Goal: Information Seeking & Learning: Understand process/instructions

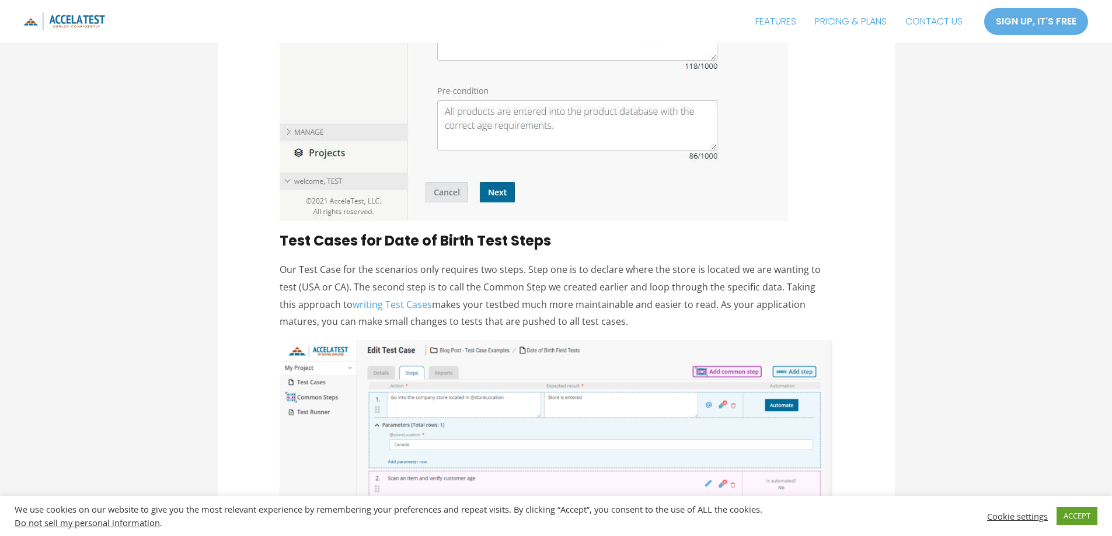
scroll to position [3326, 0]
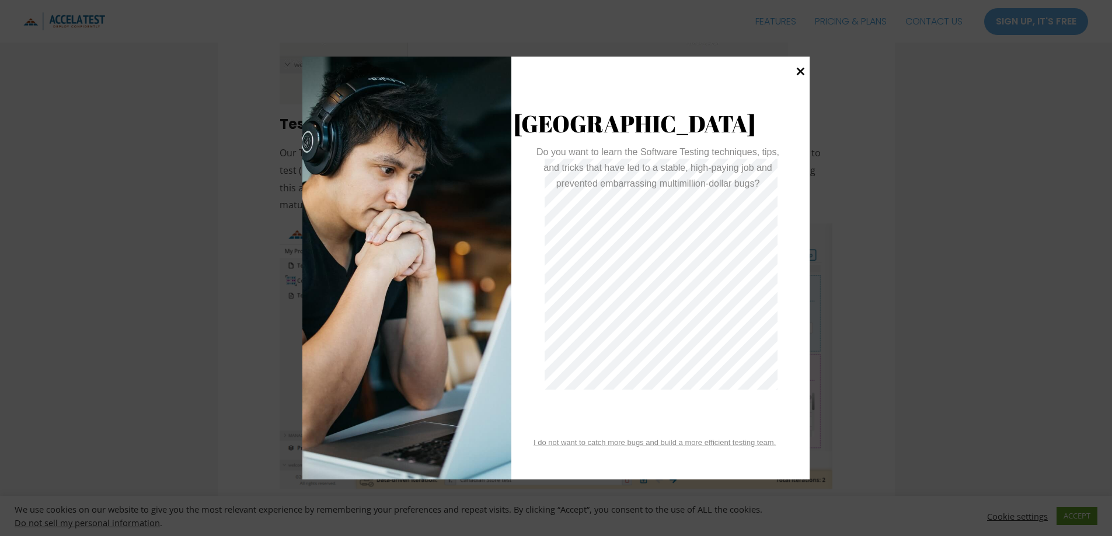
click at [799, 69] on icon at bounding box center [801, 71] width 8 height 8
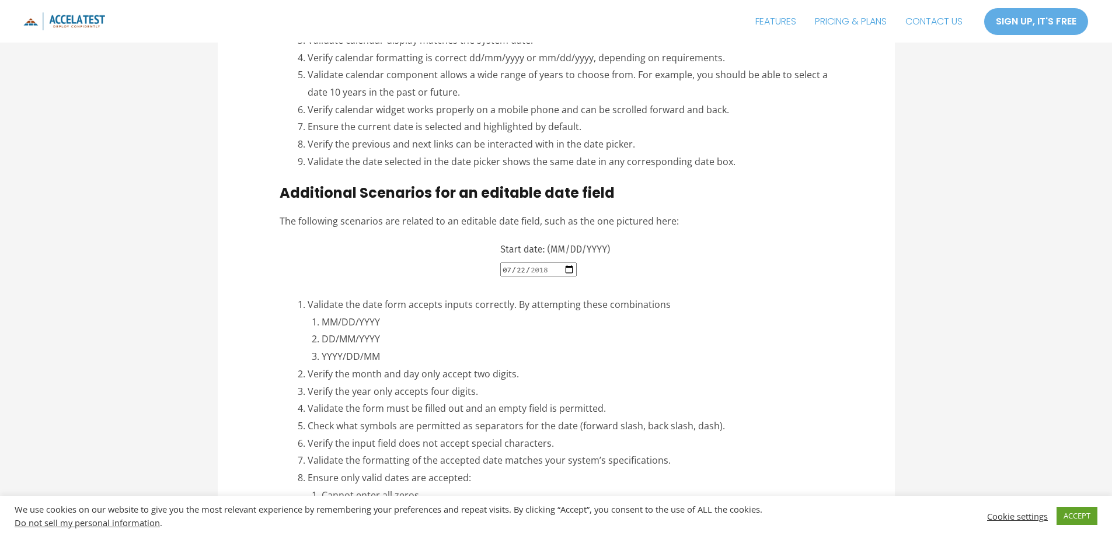
scroll to position [1751, 0]
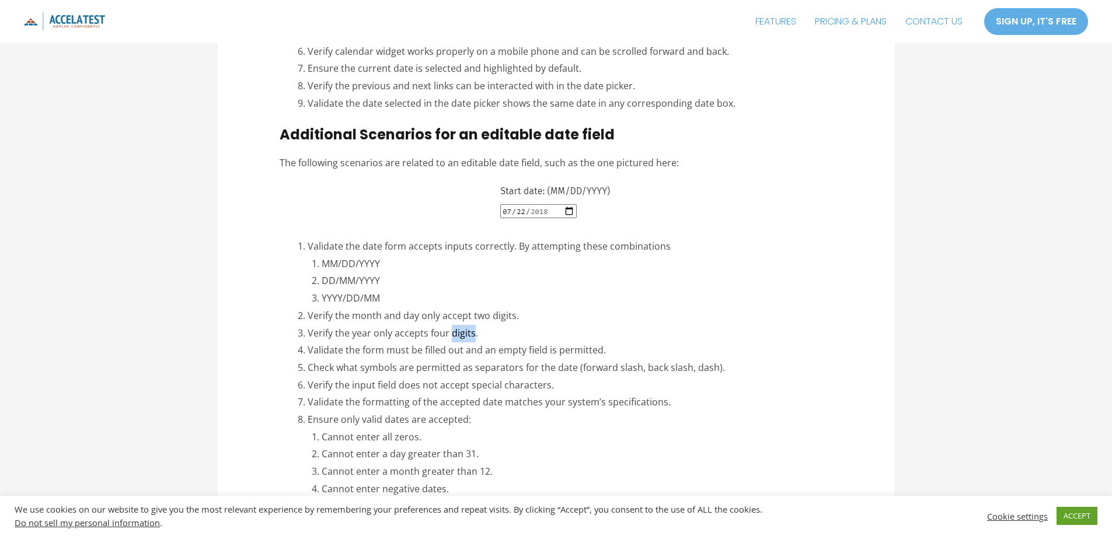
drag, startPoint x: 449, startPoint y: 316, endPoint x: 472, endPoint y: 315, distance: 22.8
click at [472, 325] on li "Verify the year only accepts four digits." at bounding box center [570, 334] width 525 height 18
click at [472, 322] on div at bounding box center [472, 322] width 0 height 0
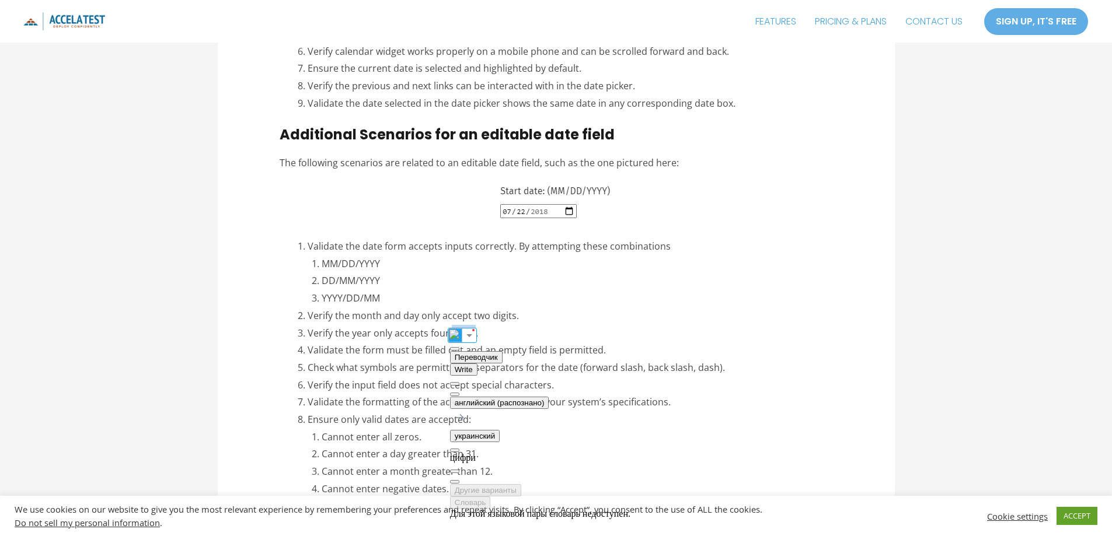
click at [459, 393] on button at bounding box center [454, 395] width 9 height 4
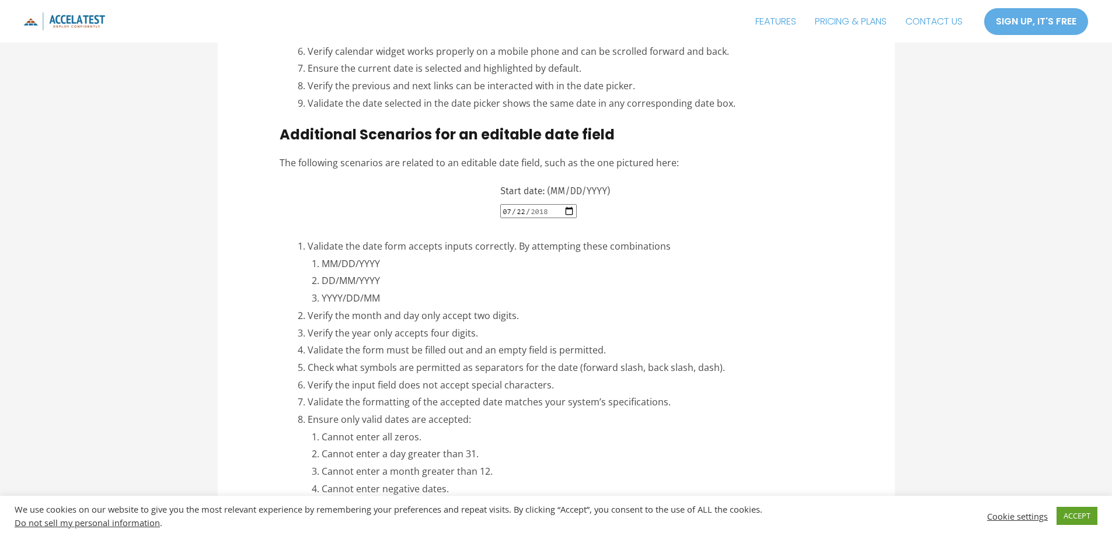
click at [760, 325] on li "Verify the year only accepts four digits." at bounding box center [570, 334] width 525 height 18
click at [540, 191] on img at bounding box center [556, 204] width 130 height 47
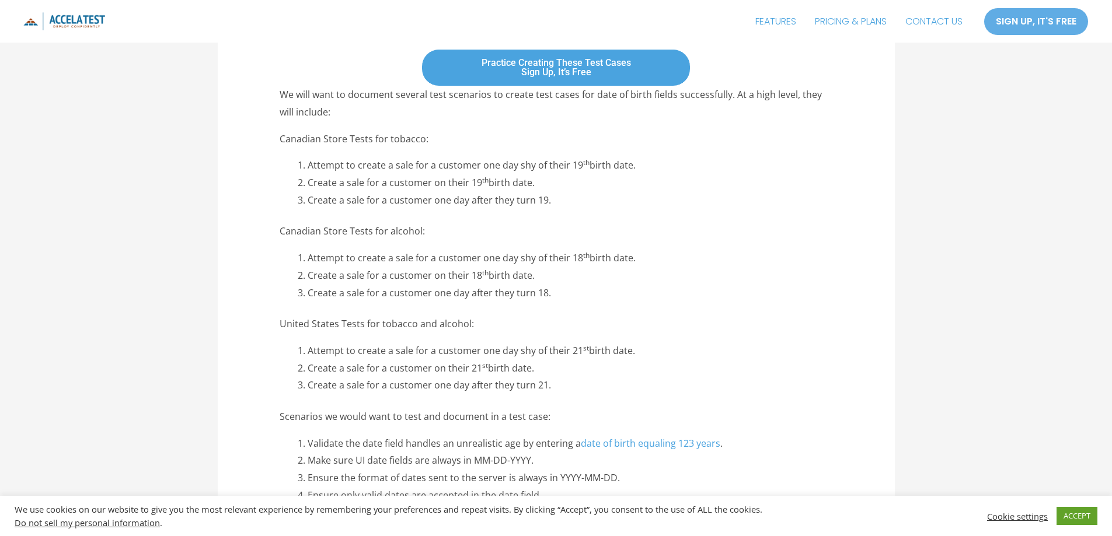
scroll to position [817, 0]
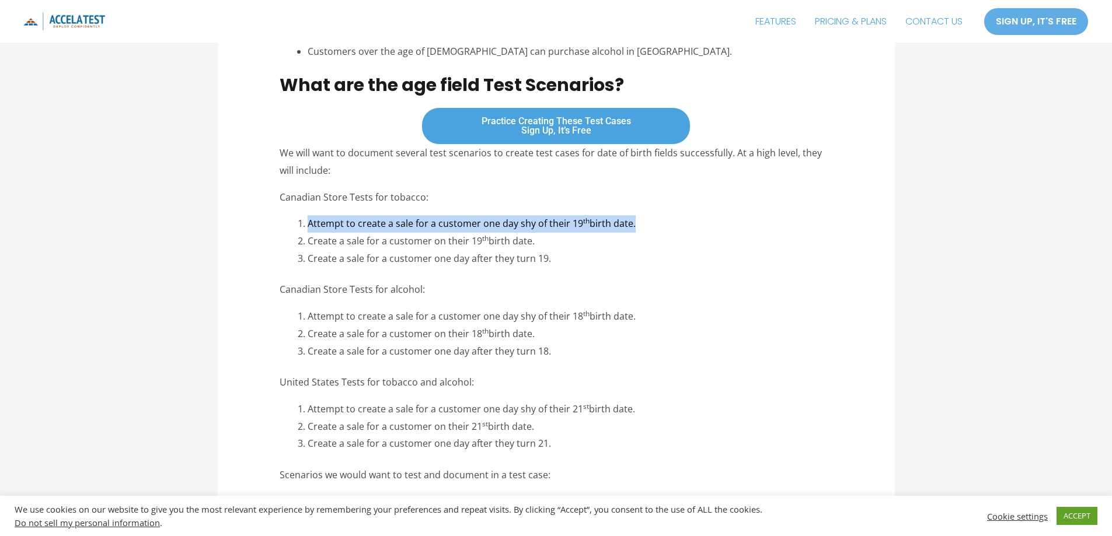
drag, startPoint x: 308, startPoint y: 222, endPoint x: 646, endPoint y: 222, distance: 338.4
click at [646, 222] on li "Attempt to create a sale for a customer one day shy of their 19 th birth date." at bounding box center [570, 224] width 525 height 18
click at [635, 230] on div at bounding box center [635, 230] width 0 height 0
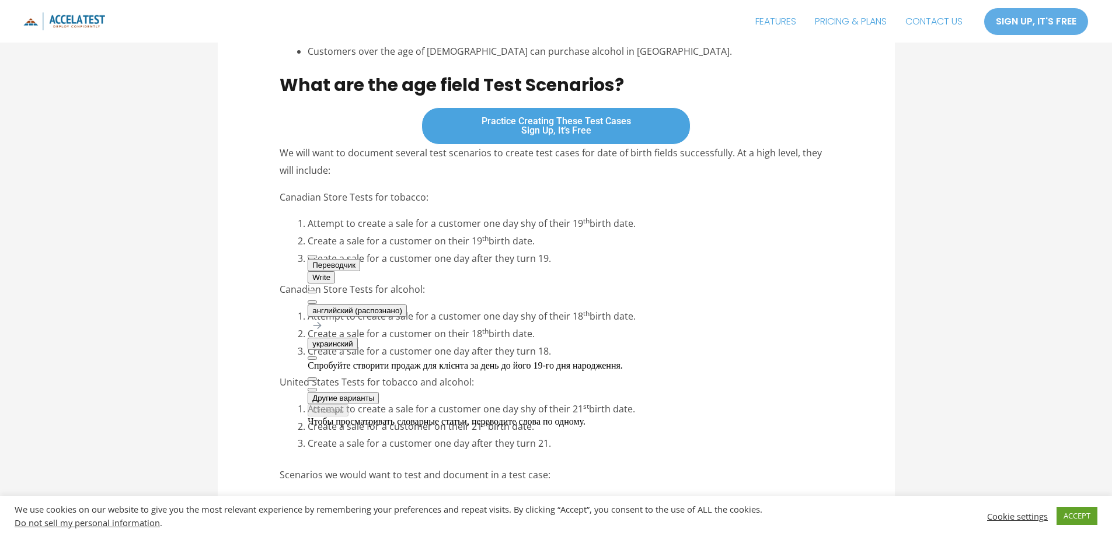
click at [726, 251] on li "Create a sale for a customer one day after they turn 19." at bounding box center [570, 259] width 525 height 18
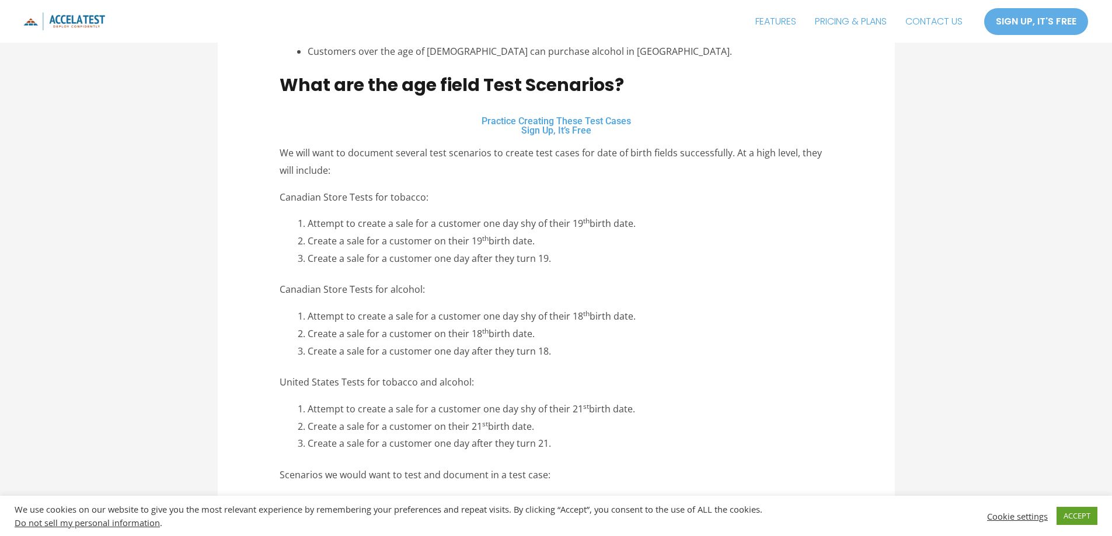
click at [606, 127] on link "Practice Creating These Test Cases Sign Up, It’s Free" at bounding box center [555, 125] width 269 height 37
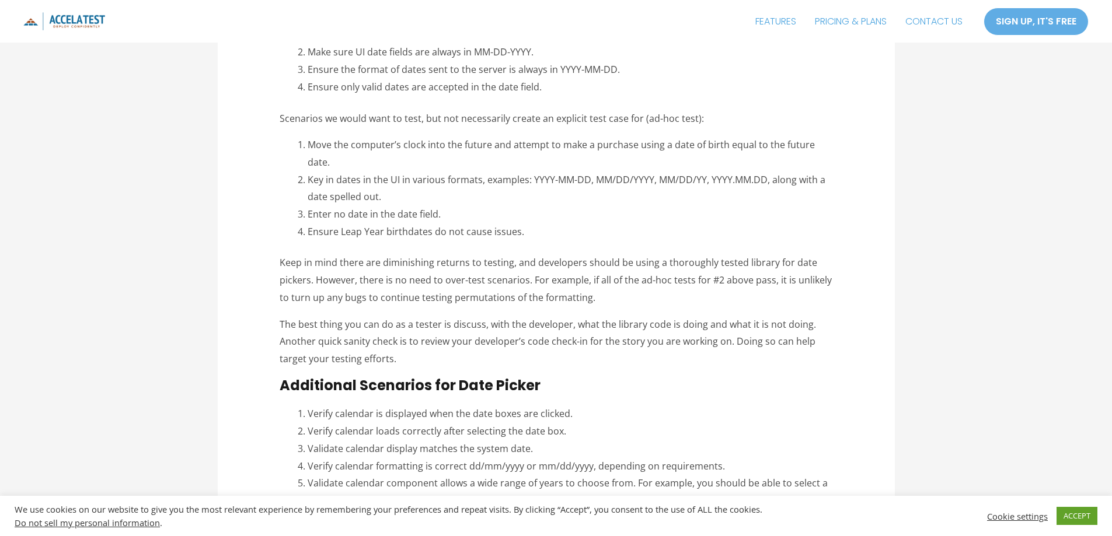
scroll to position [1459, 0]
